Goal: Contribute content

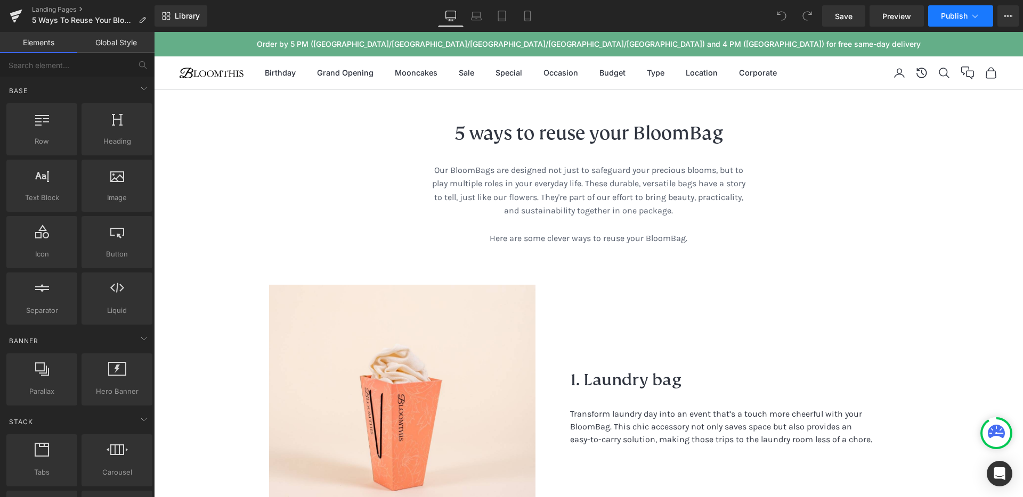
click at [984, 17] on button "Publish" at bounding box center [960, 15] width 65 height 21
click at [1008, 15] on icon at bounding box center [1008, 16] width 3 height 2
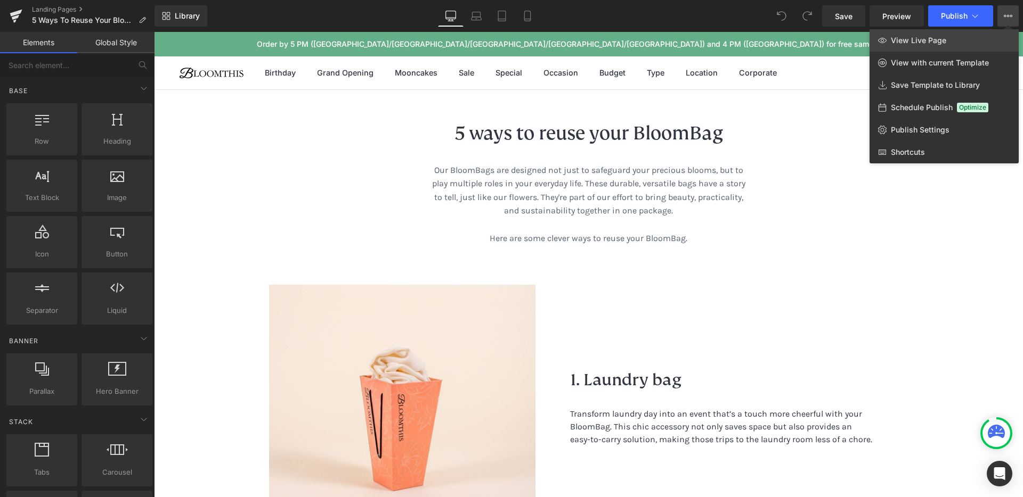
click at [944, 42] on span "View Live Page" at bounding box center [917, 41] width 55 height 10
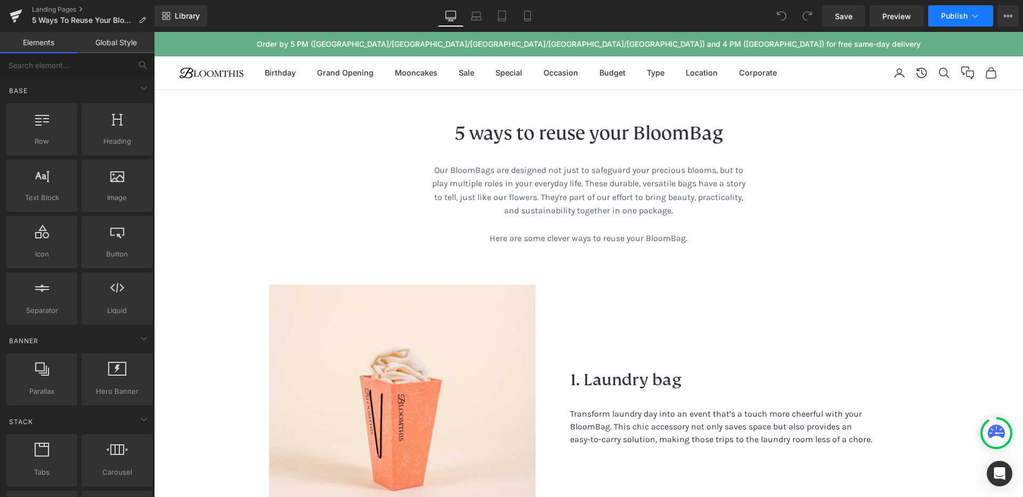
click at [982, 11] on button "Publish" at bounding box center [960, 15] width 65 height 21
click at [1009, 18] on icon at bounding box center [1007, 16] width 9 height 9
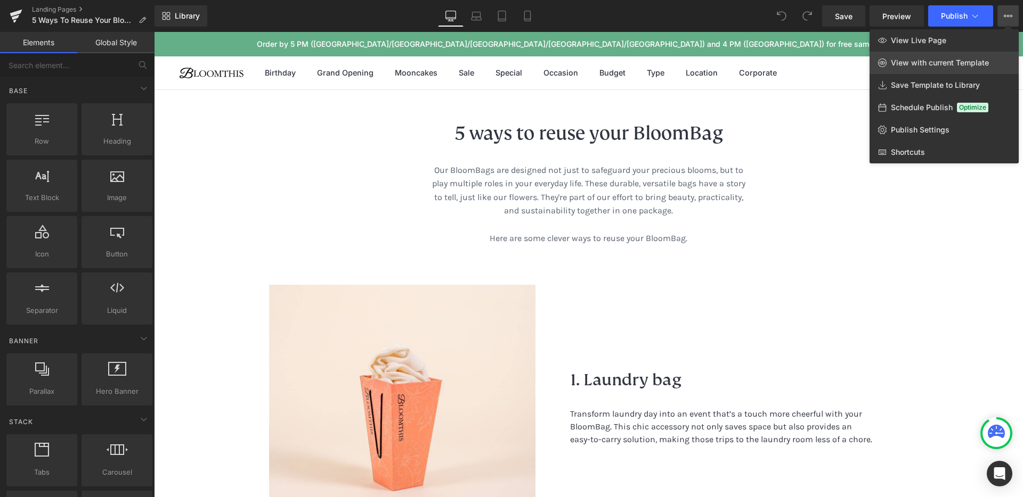
click at [917, 60] on span "View with current Template" at bounding box center [939, 63] width 98 height 10
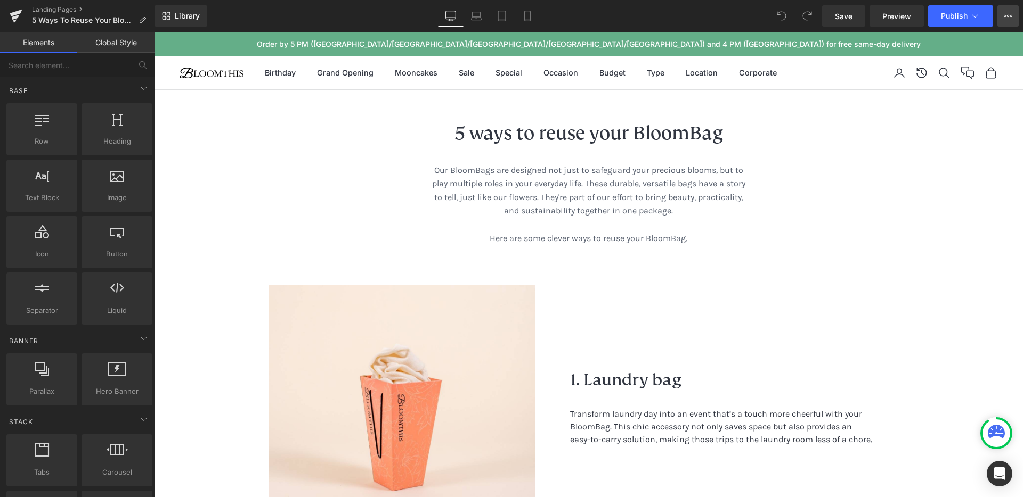
click at [1003, 15] on icon at bounding box center [1004, 16] width 3 height 2
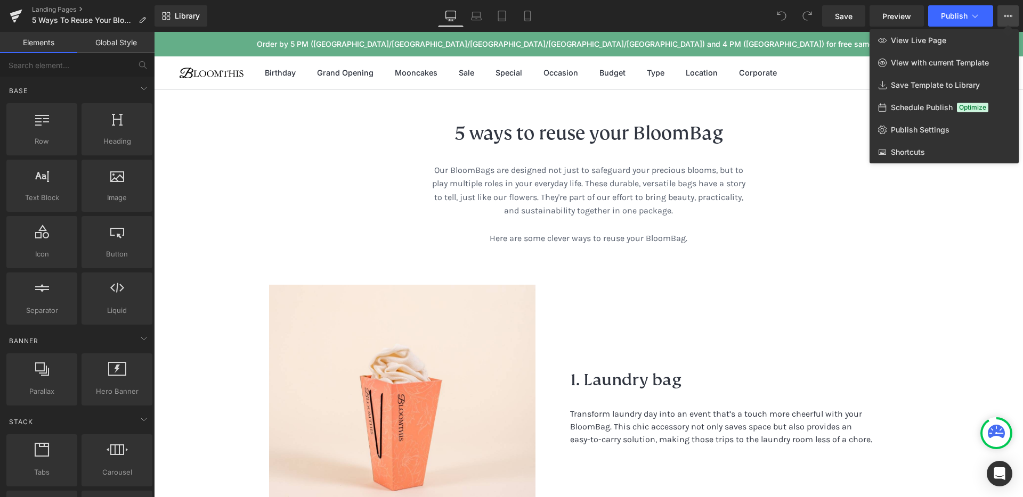
click at [903, 267] on div at bounding box center [588, 264] width 869 height 465
drag, startPoint x: 1057, startPoint y: 299, endPoint x: 879, endPoint y: 257, distance: 182.4
click at [903, 267] on div "5 ways to reuse your BloomBag Heading Our BloomBags are designed not just to sa…" at bounding box center [588, 201] width 639 height 168
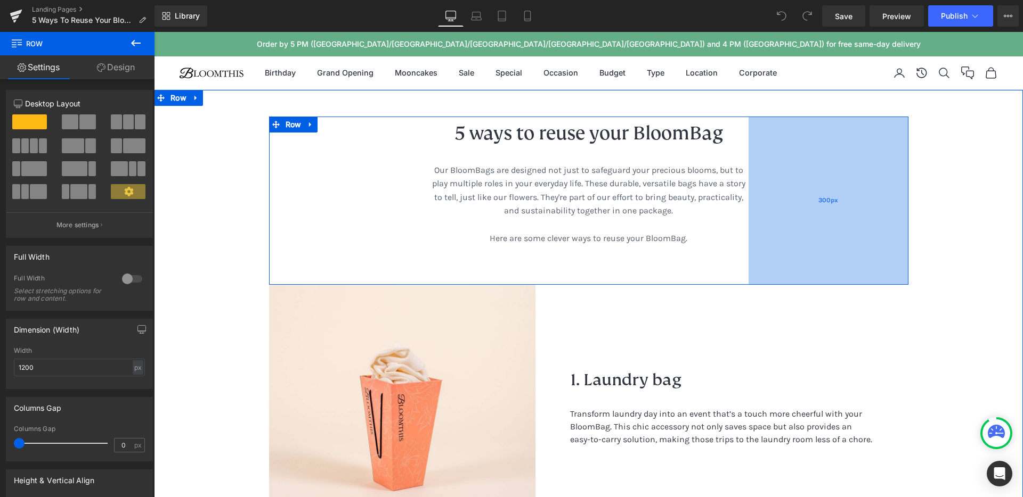
click at [774, 132] on div "300px" at bounding box center [828, 201] width 160 height 168
